Goal: Information Seeking & Learning: Learn about a topic

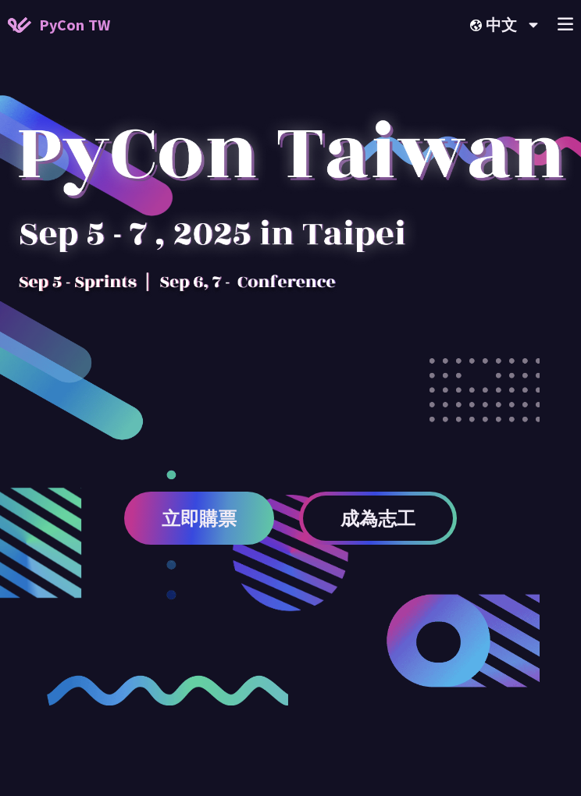
click at [559, 27] on icon at bounding box center [565, 23] width 16 height 13
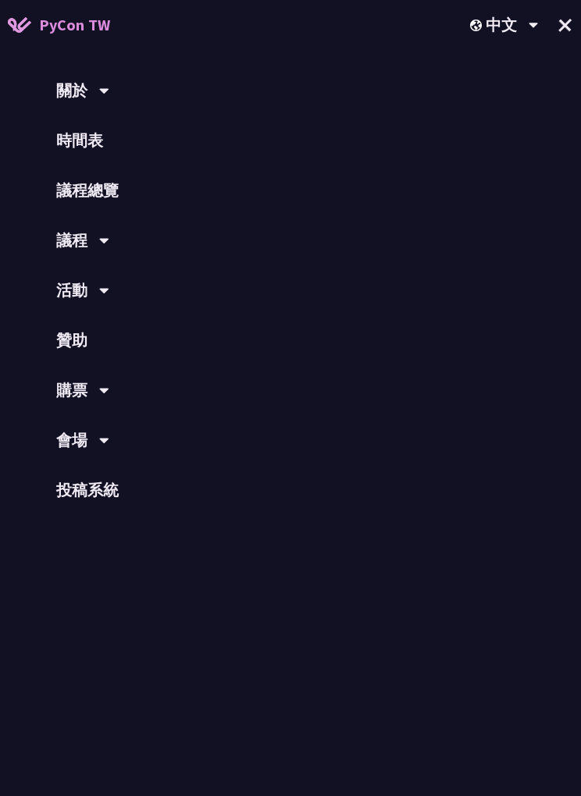
click at [98, 141] on link "時間表" at bounding box center [290, 141] width 581 height 50
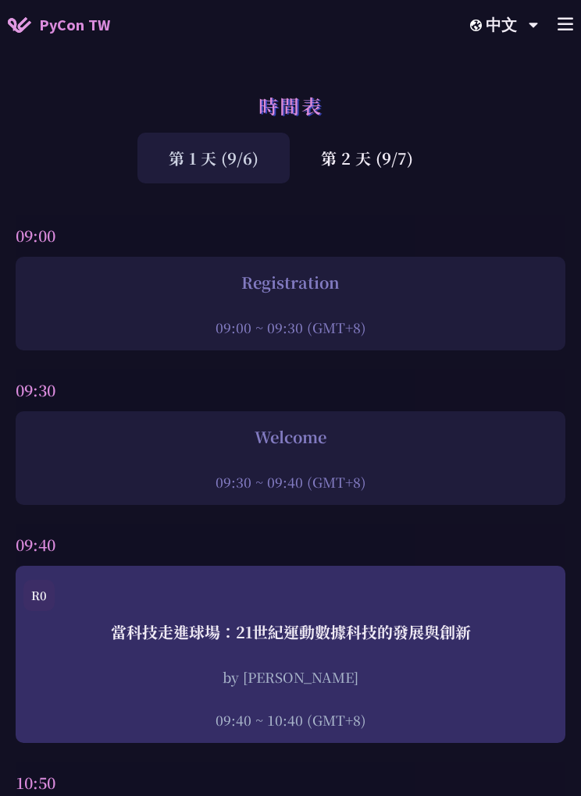
click at [376, 180] on div "第 2 天 (9/7)" at bounding box center [367, 158] width 155 height 51
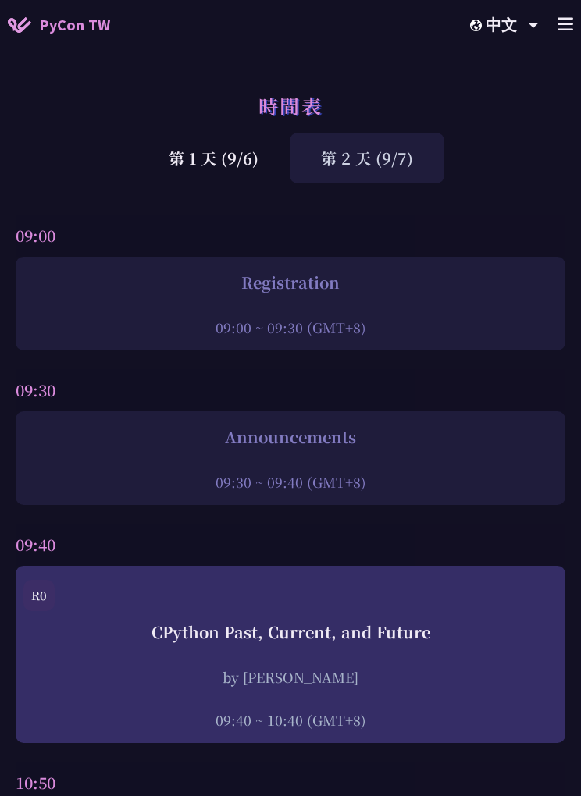
click at [366, 143] on div "第 2 天 (9/7)" at bounding box center [367, 158] width 155 height 51
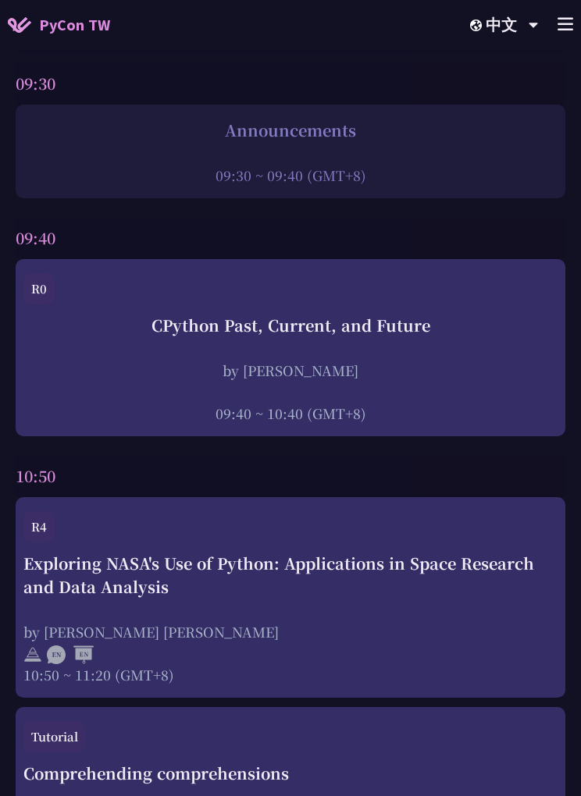
click at [405, 640] on div "by [PERSON_NAME] [PERSON_NAME]" at bounding box center [290, 632] width 534 height 20
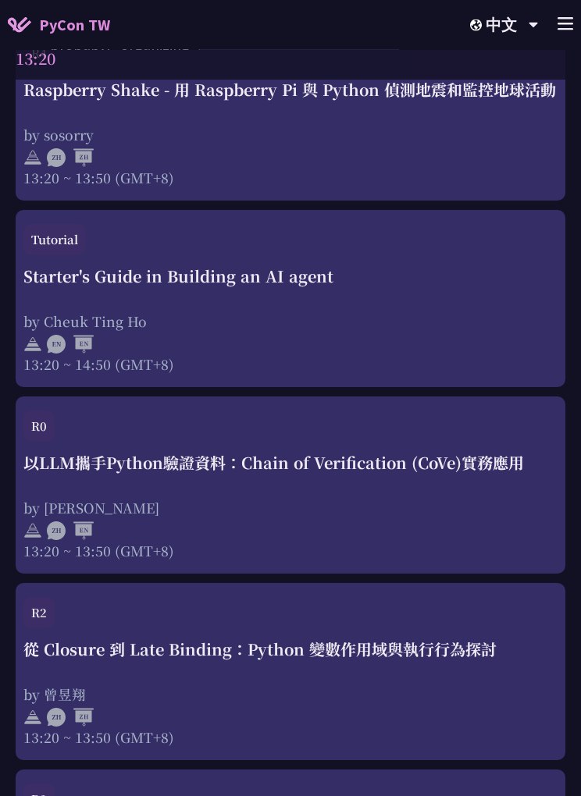
scroll to position [3104, 0]
click at [382, 468] on div "以LLM攜手Python驗證資料：Chain of Verification (CoVe)實務應用 by [PERSON_NAME] 13:20 ~ 13:5…" at bounding box center [290, 505] width 534 height 109
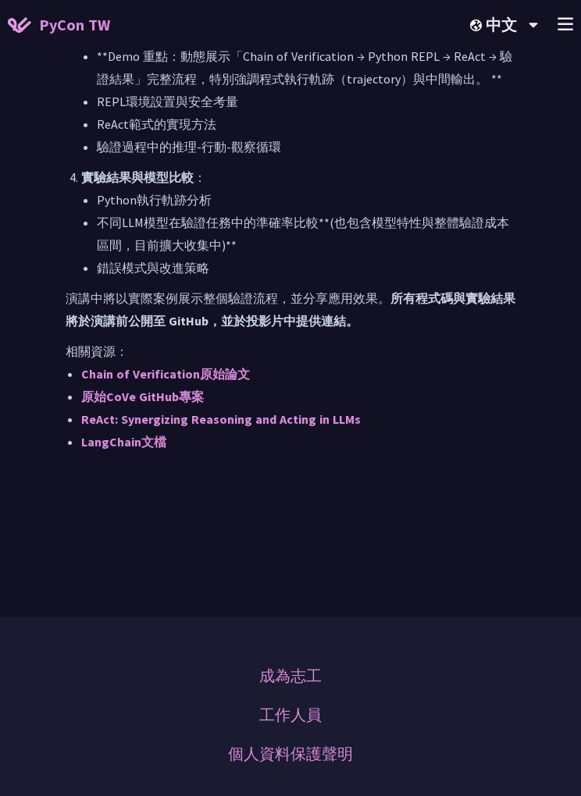
scroll to position [1606, 0]
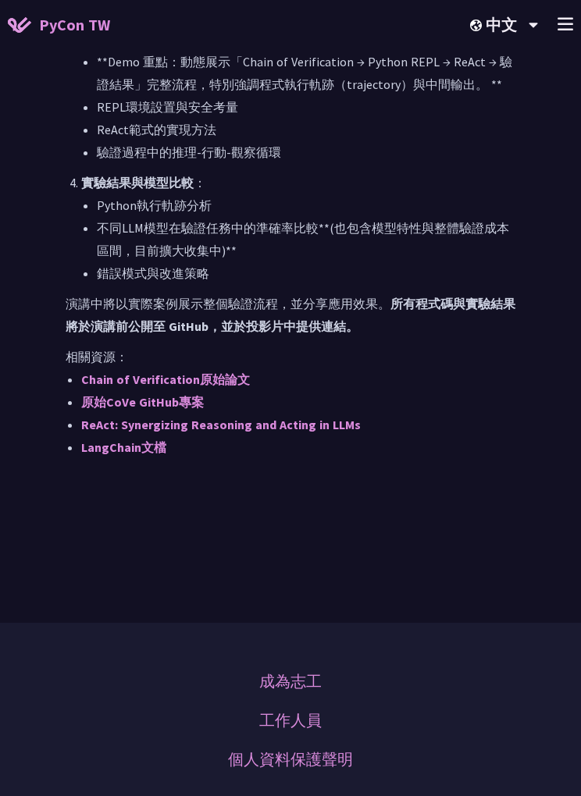
click at [219, 387] on link "Chain of Verification原始論文" at bounding box center [165, 380] width 169 height 16
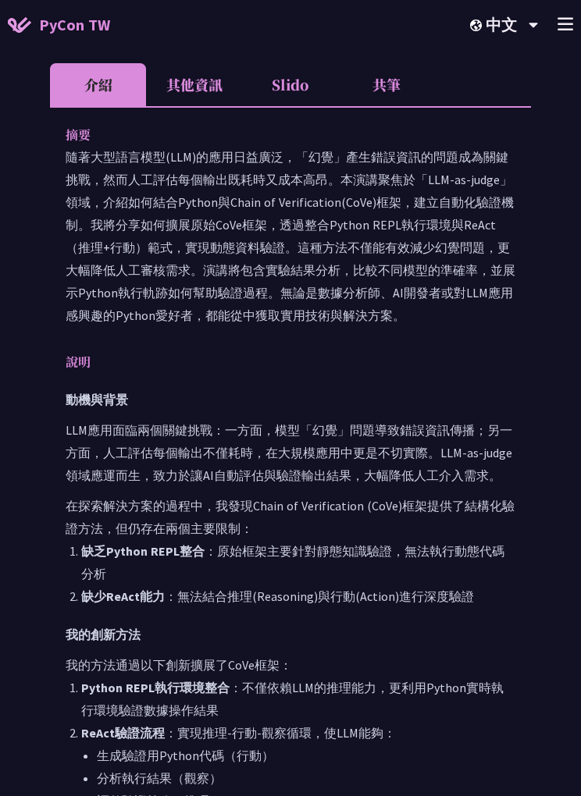
scroll to position [631, 0]
click at [297, 72] on li "Slido" at bounding box center [290, 85] width 96 height 43
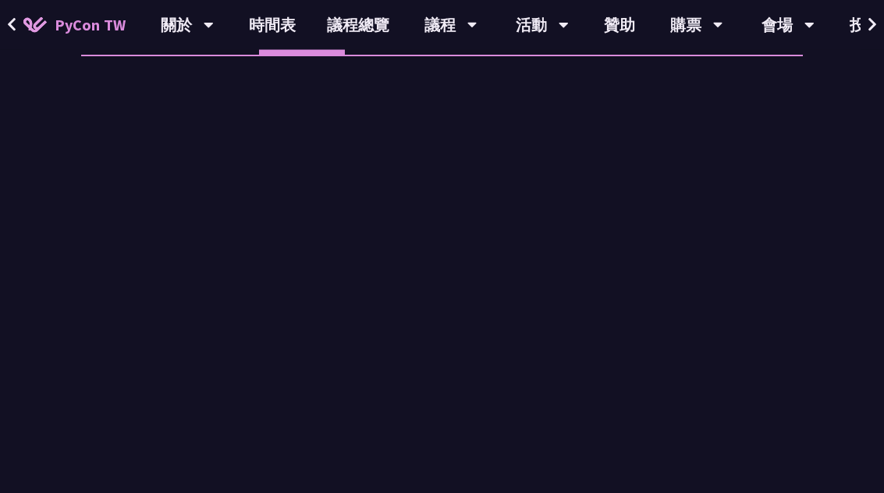
scroll to position [425, 0]
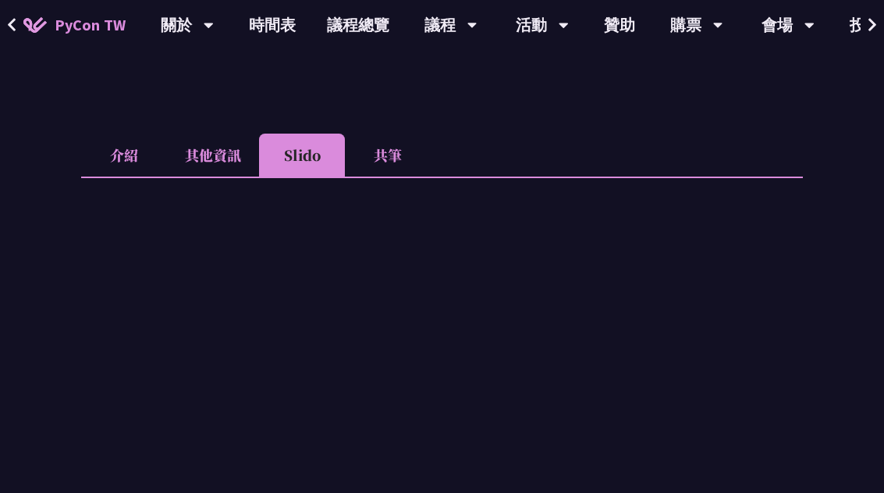
click at [385, 133] on li "共筆" at bounding box center [388, 154] width 86 height 43
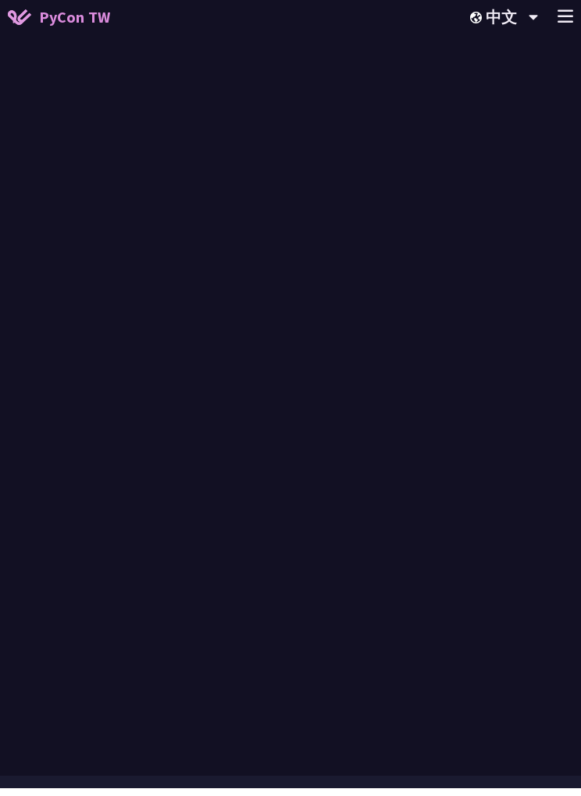
scroll to position [750, 0]
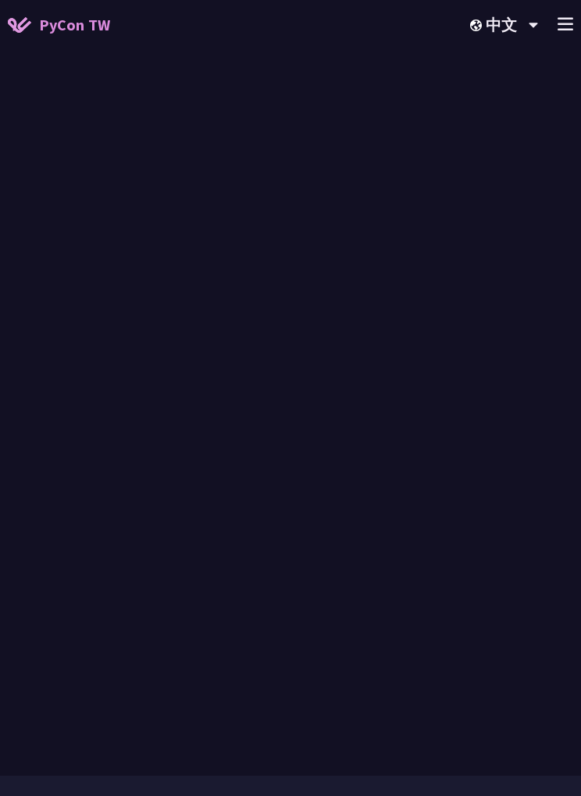
click at [522, 200] on div at bounding box center [290, 316] width 481 height 657
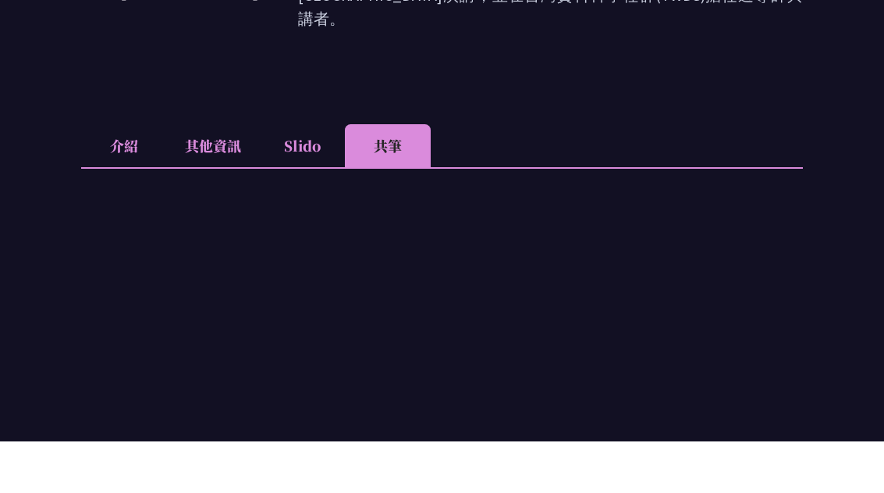
scroll to position [434, 0]
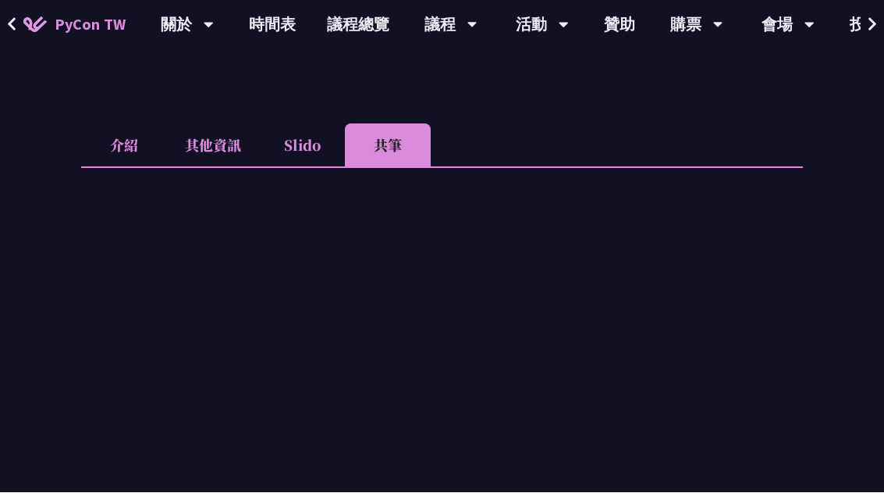
click at [278, 27] on link "時間表" at bounding box center [272, 25] width 78 height 50
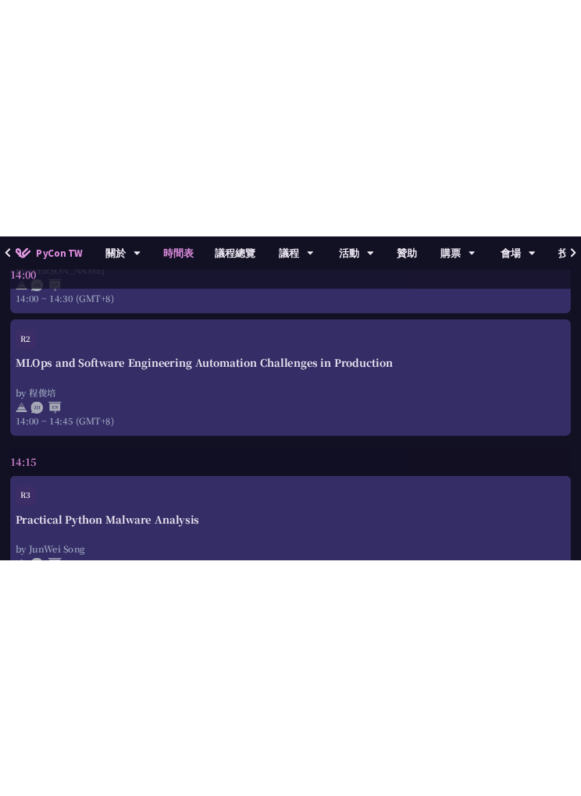
scroll to position [4441, 0]
